Goal: Task Accomplishment & Management: Complete application form

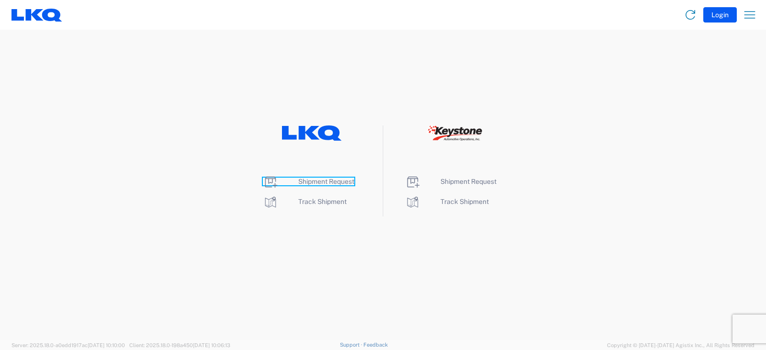
click at [310, 182] on span "Shipment Request" at bounding box center [326, 182] width 56 height 8
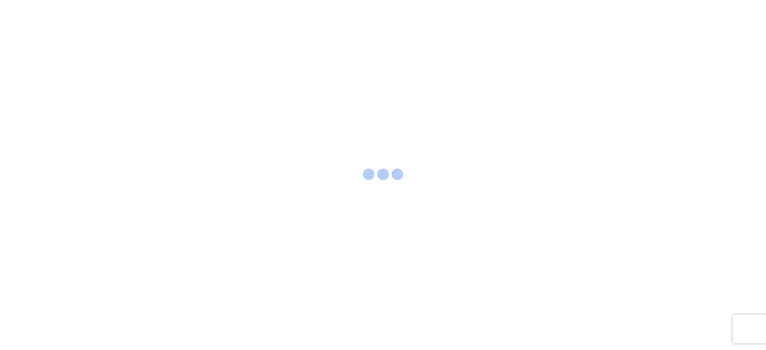
select select "FULL"
select select "LBS"
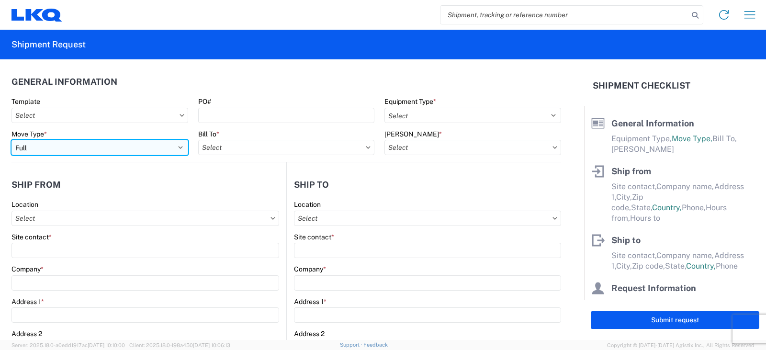
click at [45, 148] on select "Select Full Partial TL" at bounding box center [99, 147] width 177 height 15
select select "PARTIAL_TL"
click at [11, 140] on select "Select Full Partial TL" at bounding box center [99, 147] width 177 height 15
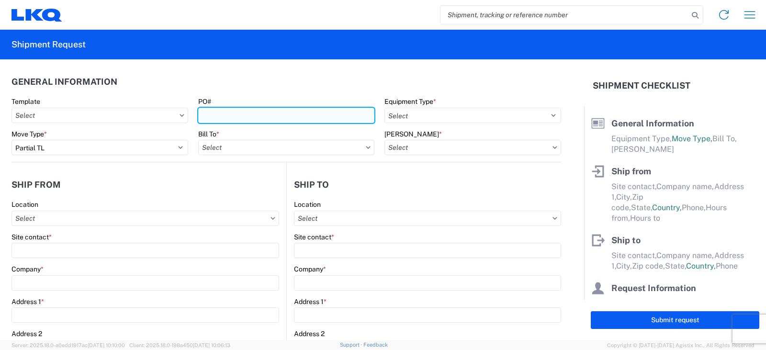
click at [218, 116] on input "PO#" at bounding box center [286, 115] width 177 height 15
type input "TRN#'S TH733397, TH733510, TH733587"
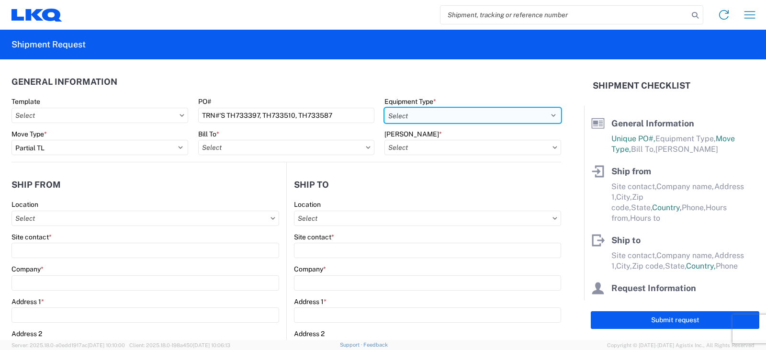
click at [401, 117] on select "Select 53’ Dry Van Flatbed Dropdeck (van) Lowboy (flatbed) Rail" at bounding box center [472, 115] width 177 height 15
select select "STDV"
click at [384, 108] on select "Select 53’ Dry Van Flatbed Dropdeck (van) Lowboy (flatbed) Rail" at bounding box center [472, 115] width 177 height 15
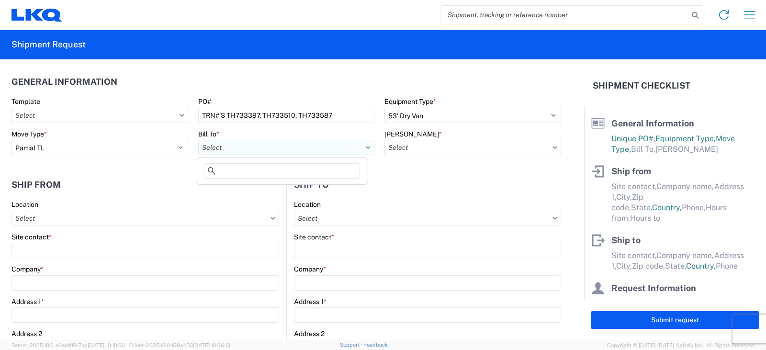
click at [235, 146] on input "Bill To *" at bounding box center [286, 147] width 177 height 15
type input "3198"
click at [260, 191] on div "3198 - Keystone - [GEOGRAPHIC_DATA]" at bounding box center [282, 189] width 168 height 15
type input "3198 - Keystone - [GEOGRAPHIC_DATA]"
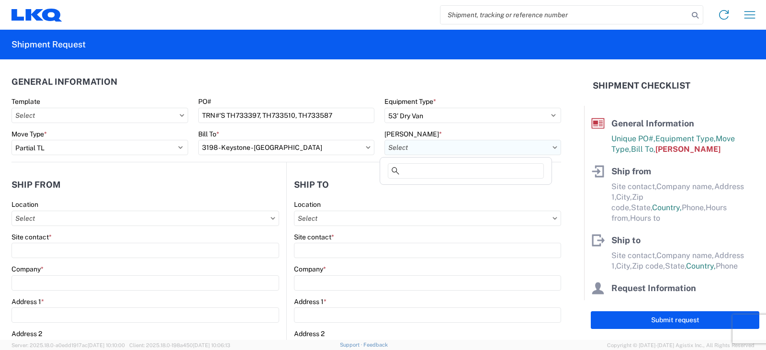
click at [402, 150] on input "[PERSON_NAME] *" at bounding box center [472, 147] width 177 height 15
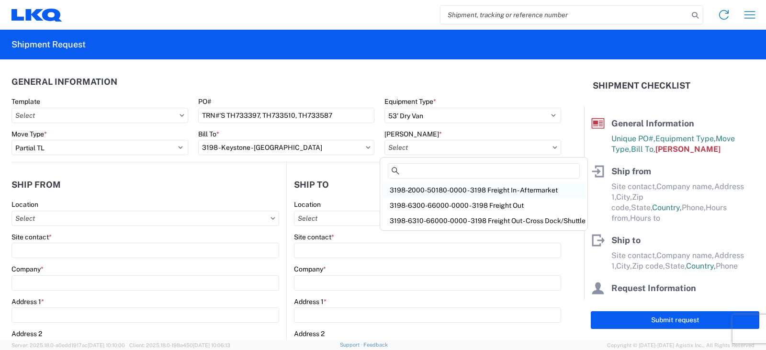
click at [403, 190] on div "3198-2000-50180-0000 - 3198 Freight In - Aftermarket" at bounding box center [483, 189] width 203 height 15
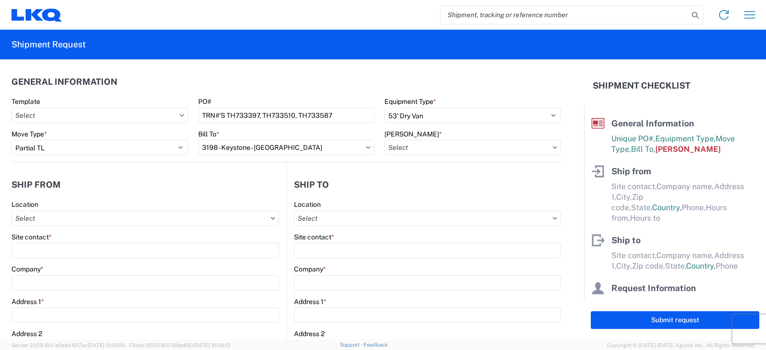
type input "3198-2000-50180-0000 - 3198 Freight In - Aftermarket"
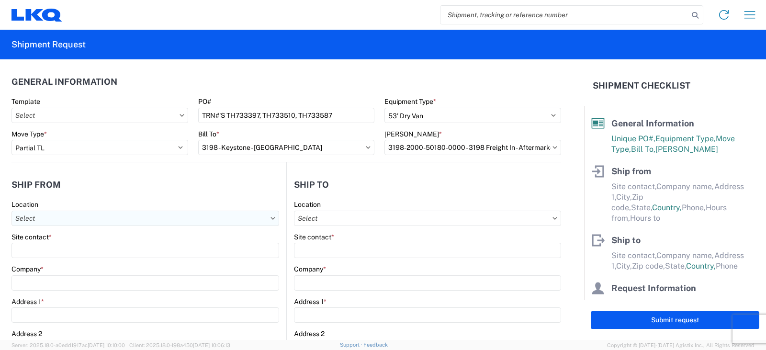
click at [23, 218] on input "Location" at bounding box center [145, 218] width 268 height 15
type input "3238"
click at [57, 259] on div "3238 - Huntington IDC" at bounding box center [98, 260] width 168 height 15
type input "3238 - Huntington IDC"
type input "LKQ Corporation"
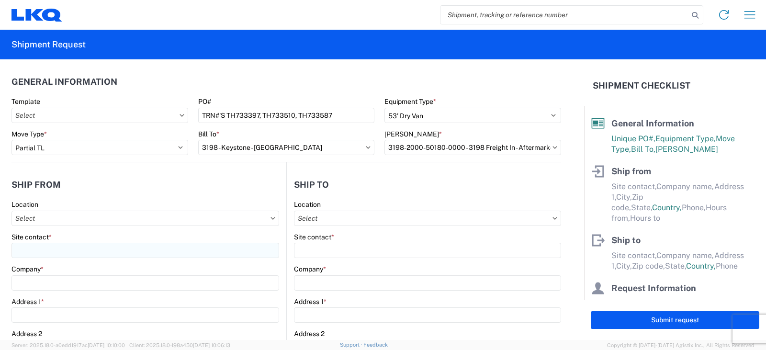
type input "[STREET_ADDRESS]"
type input "Huntington"
type input "46750"
select select "IN"
select select "US"
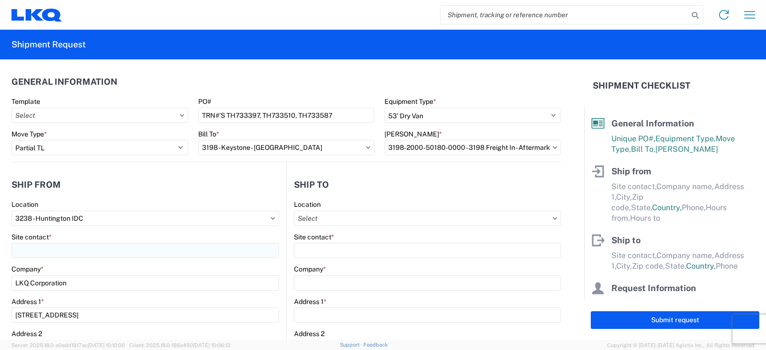
type input "07:00"
type input "17:00"
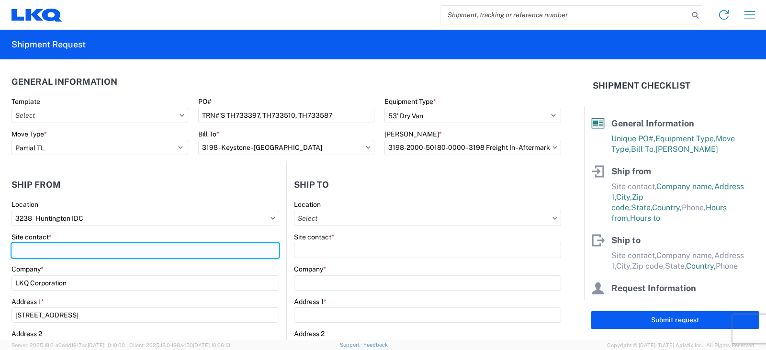
click at [37, 245] on input "Site contact *" at bounding box center [145, 250] width 268 height 15
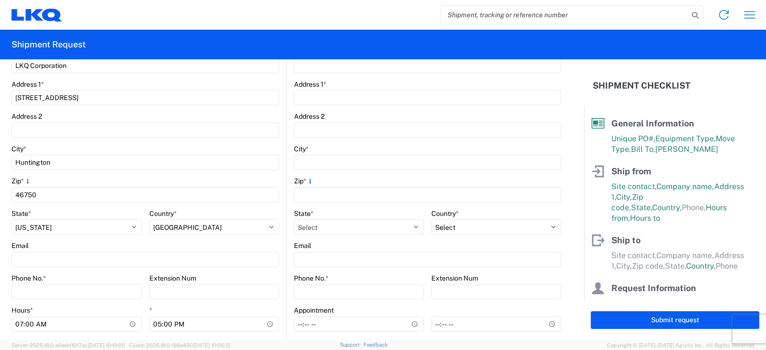
scroll to position [287, 0]
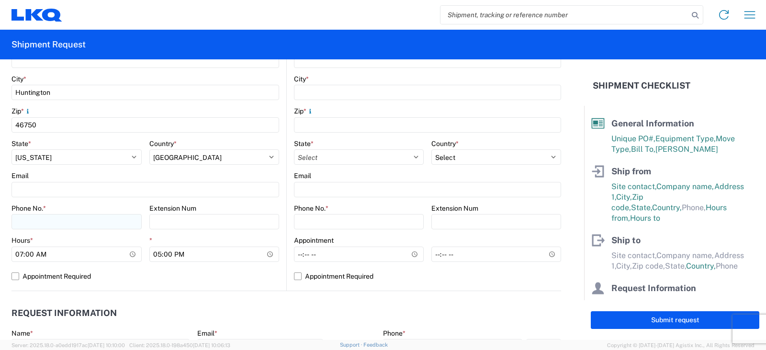
type input "[PERSON_NAME]"
click at [33, 223] on input "Phone No. *" at bounding box center [76, 221] width 130 height 15
type input "[PHONE_NUMBER]"
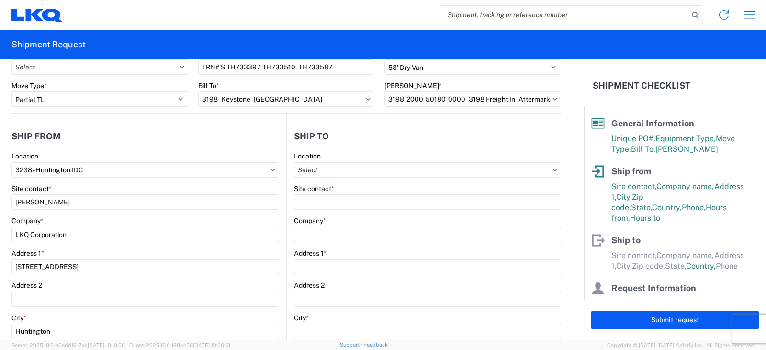
scroll to position [48, 0]
click at [305, 172] on input "Location" at bounding box center [427, 170] width 267 height 15
type input "3198"
click at [364, 211] on div "3198 - Keystone - [GEOGRAPHIC_DATA]" at bounding box center [377, 212] width 168 height 15
type input "3198 - Keystone - [GEOGRAPHIC_DATA]"
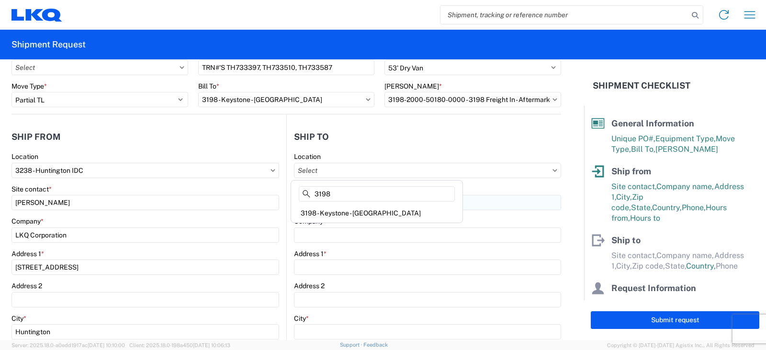
type input "LKQ Corporation"
type input "13642 Orden Dr"
type input "[GEOGRAPHIC_DATA]"
type input "90670"
select select "US"
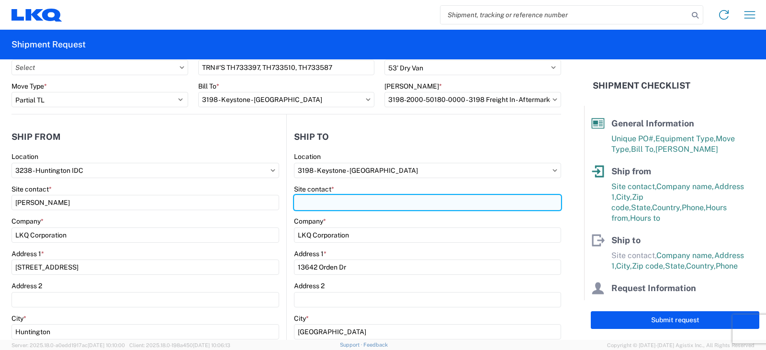
click at [300, 203] on input "Site contact *" at bounding box center [427, 202] width 267 height 15
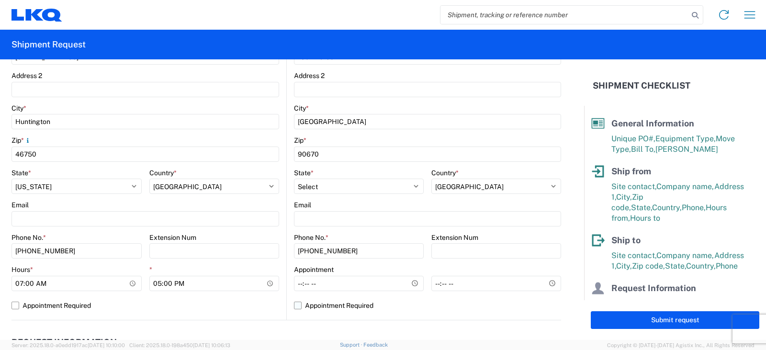
scroll to position [335, 0]
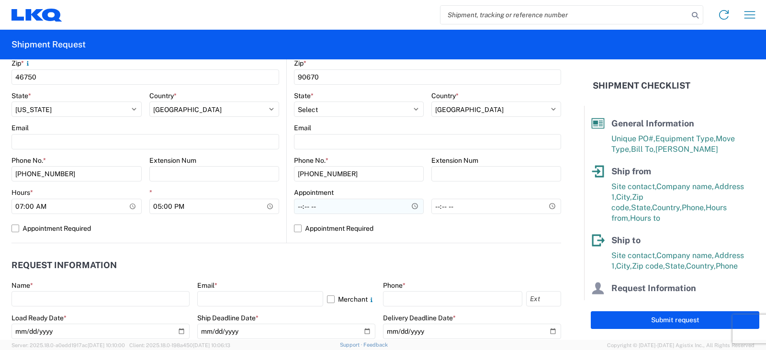
type input "SHIPPING/RECEIVING"
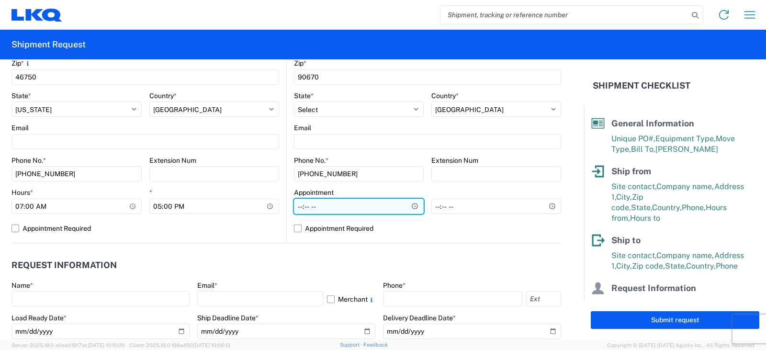
click at [295, 206] on input "Hours *" at bounding box center [359, 206] width 130 height 15
type input "08:00"
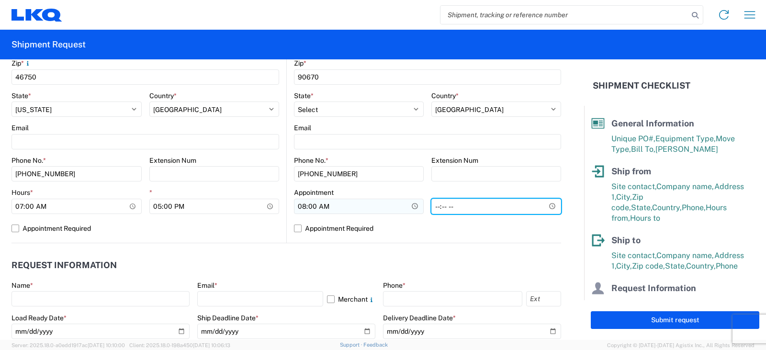
type input "16:00"
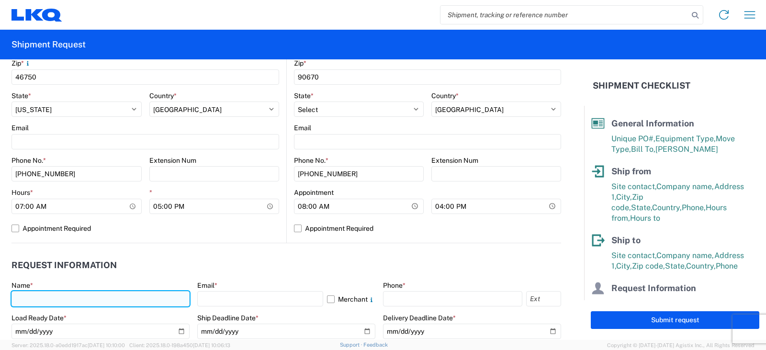
click at [21, 298] on input "text" at bounding box center [100, 298] width 178 height 15
type input "[PERSON_NAME]"
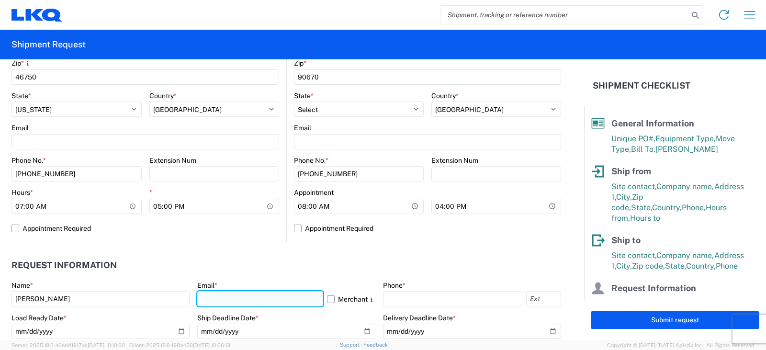
drag, startPoint x: 217, startPoint y: 299, endPoint x: 217, endPoint y: 293, distance: 6.2
click at [217, 299] on input "text" at bounding box center [260, 298] width 126 height 15
type input "[EMAIL_ADDRESS][DOMAIN_NAME]"
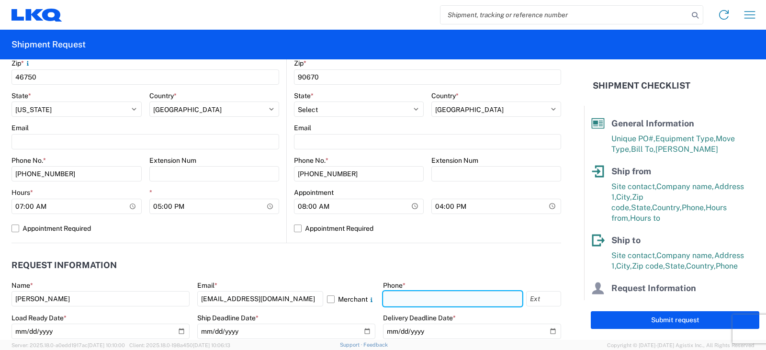
click at [384, 296] on input "text" at bounding box center [452, 298] width 139 height 15
type input "[PHONE_NUMBER]"
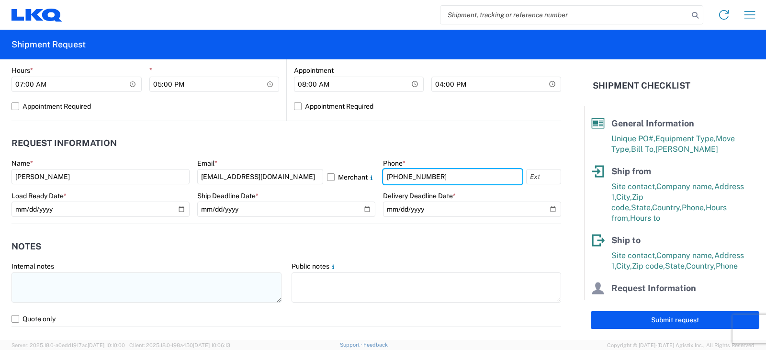
scroll to position [479, 0]
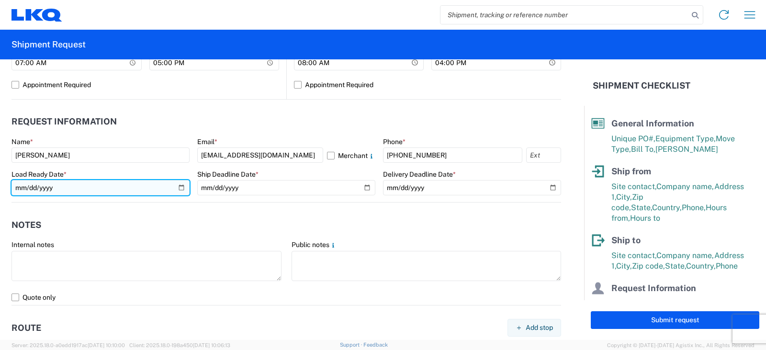
click at [178, 186] on input "date" at bounding box center [100, 187] width 178 height 15
type input "[DATE]"
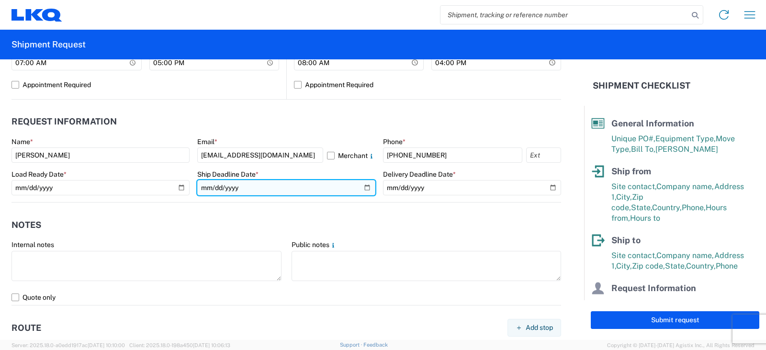
click at [363, 189] on input "date" at bounding box center [286, 187] width 178 height 15
type input "[DATE]"
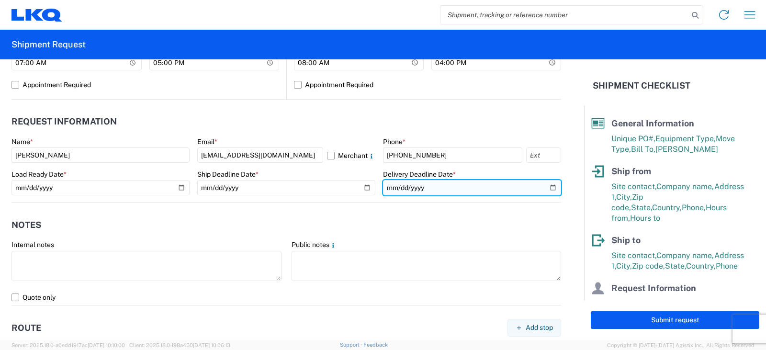
click at [545, 186] on input "date" at bounding box center [472, 187] width 178 height 15
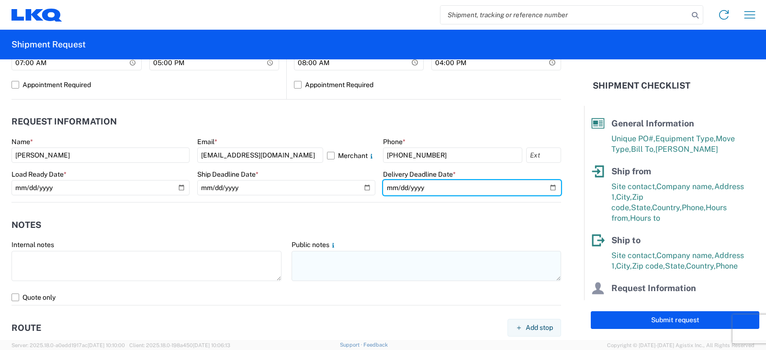
type input "[DATE]"
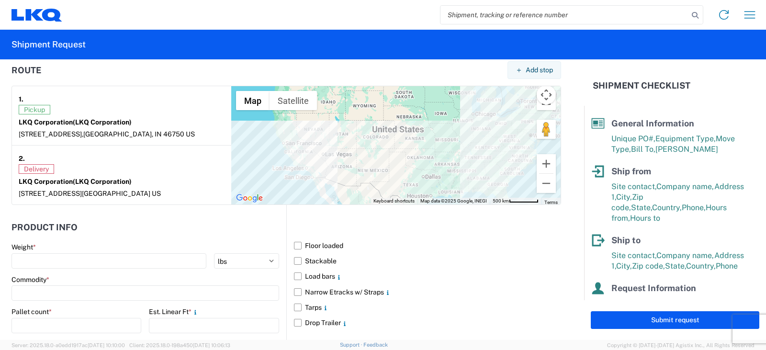
scroll to position [766, 0]
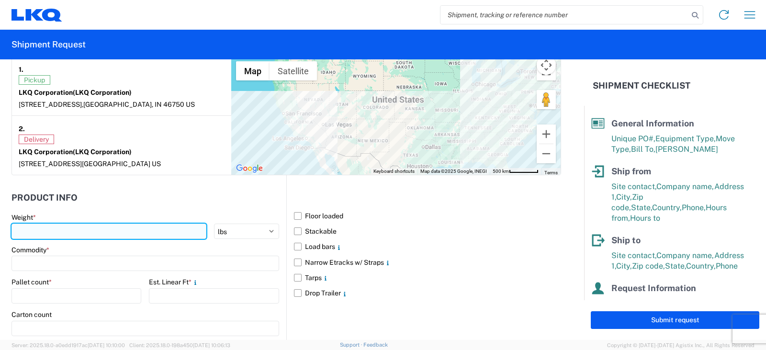
click at [21, 232] on input "number" at bounding box center [108, 231] width 195 height 15
type input "7554"
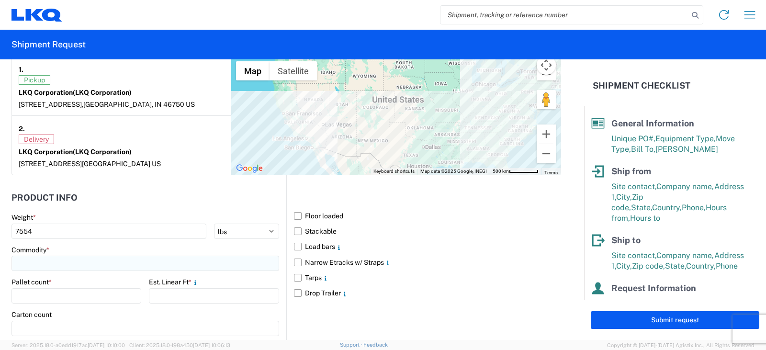
click at [31, 263] on input at bounding box center [145, 263] width 268 height 15
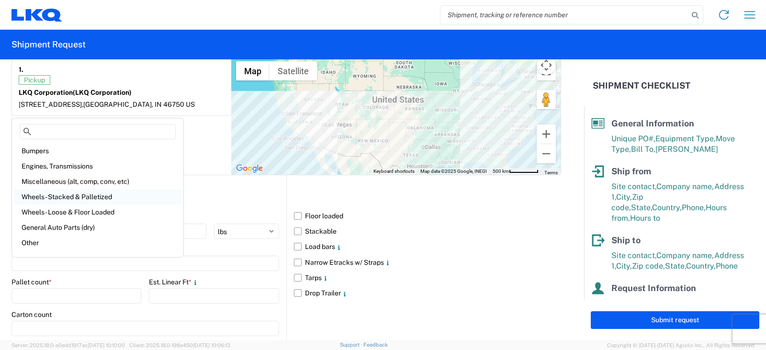
click at [48, 195] on div "Wheels - Stacked & Palletized" at bounding box center [98, 196] width 168 height 15
type input "Wheels - Stacked & Palletized"
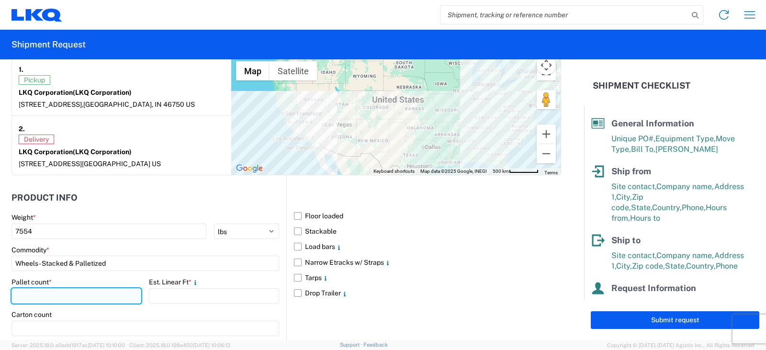
click at [24, 294] on input "number" at bounding box center [76, 295] width 130 height 15
type input "9"
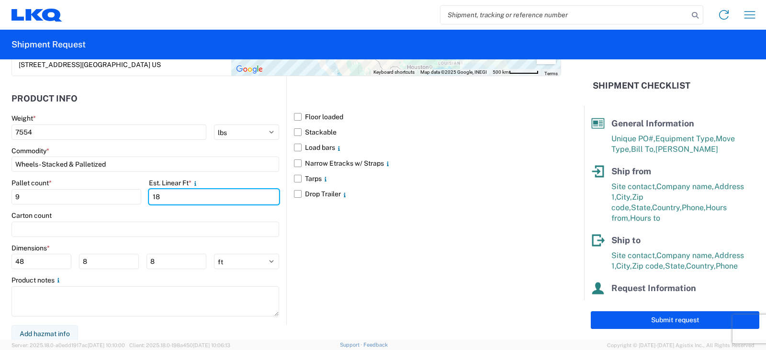
scroll to position [868, 0]
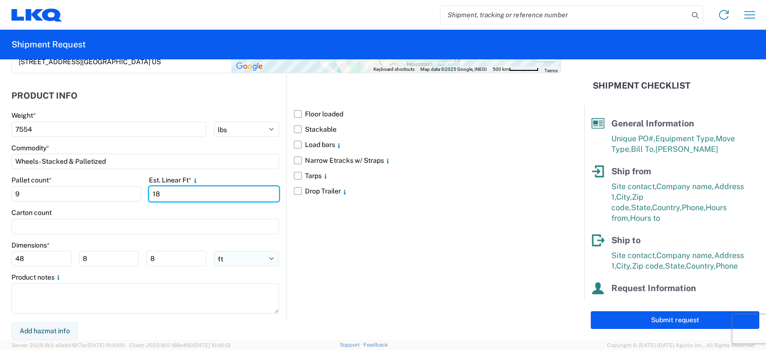
type input "18"
click at [267, 259] on select "ft in cm" at bounding box center [246, 258] width 65 height 15
select select "IN"
click at [214, 251] on select "ft in cm" at bounding box center [246, 258] width 65 height 15
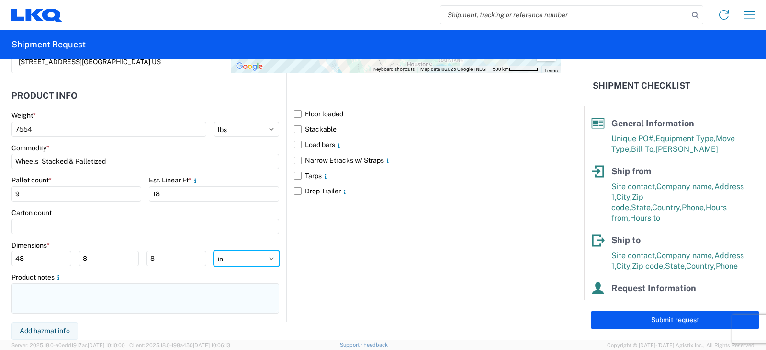
type input "576"
type input "96"
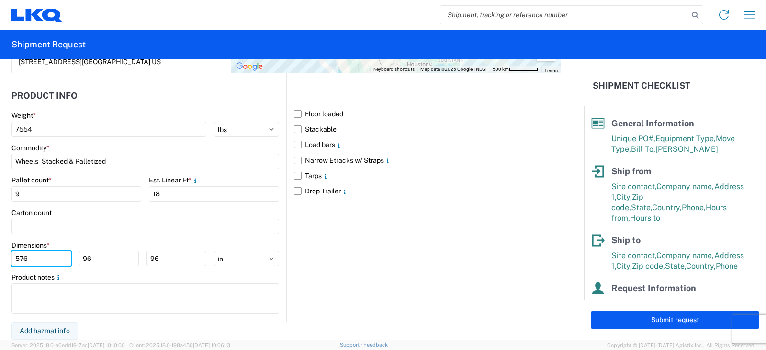
drag, startPoint x: 27, startPoint y: 256, endPoint x: 0, endPoint y: 257, distance: 27.3
click at [0, 257] on form "General Information Template PO# TRN#'S TH733397, TH733510, TH733587 Equipment …" at bounding box center [292, 199] width 584 height 281
type input "48"
type input "42"
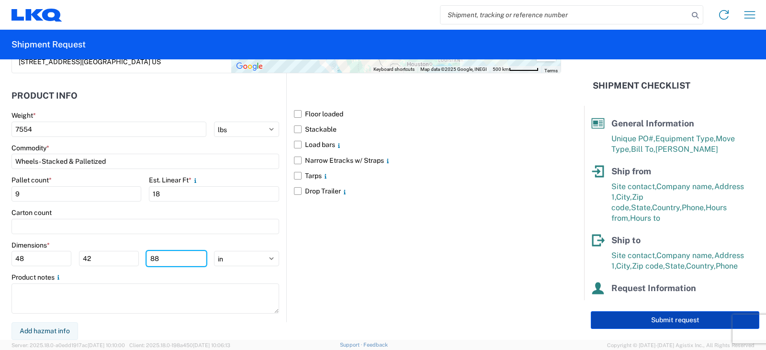
type input "88"
click at [679, 320] on button "Submit request" at bounding box center [675, 320] width 169 height 18
select select "IN"
select select "US"
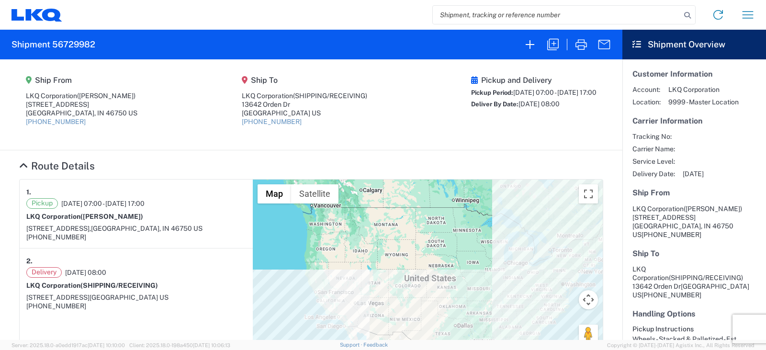
click at [137, 130] on agx-shipment-main-routing-info "Ship From LKQ Corporation ([PERSON_NAME]) [STREET_ADDRESS] [PHONE_NUMBER] Ship …" at bounding box center [311, 104] width 584 height 71
